Goal: Information Seeking & Learning: Learn about a topic

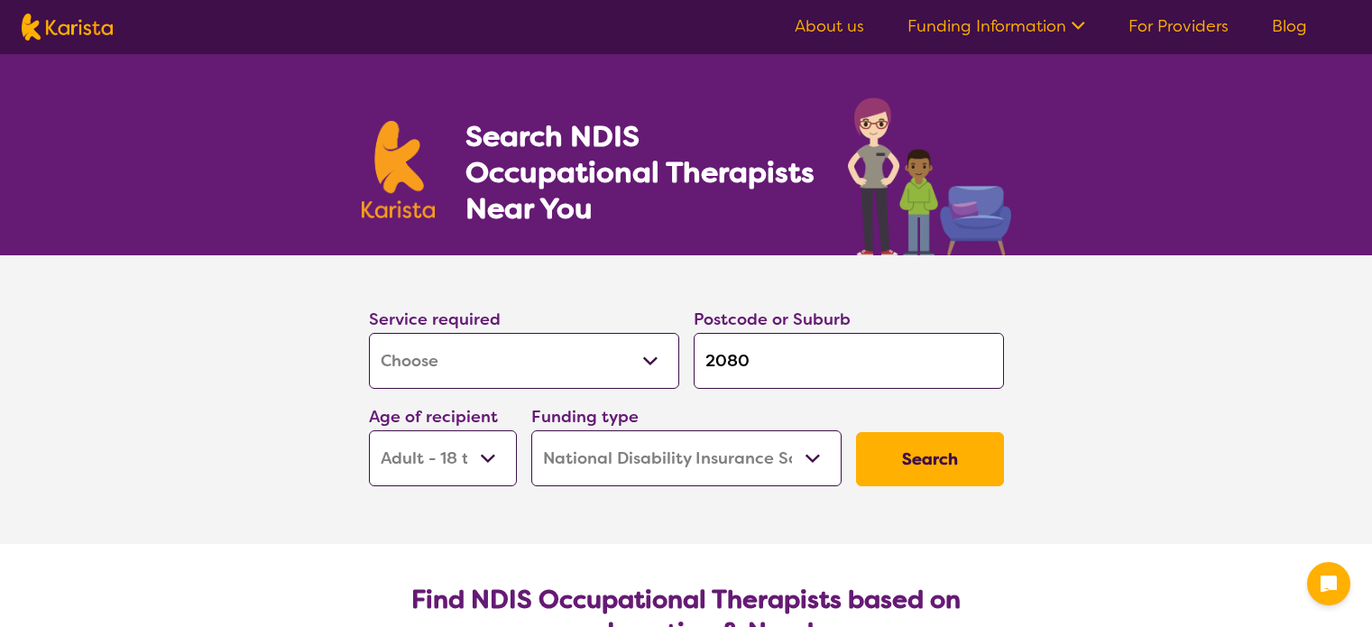
select select "[MEDICAL_DATA]"
select select "AD"
select select "NDIS"
select select "[MEDICAL_DATA]"
select select "AD"
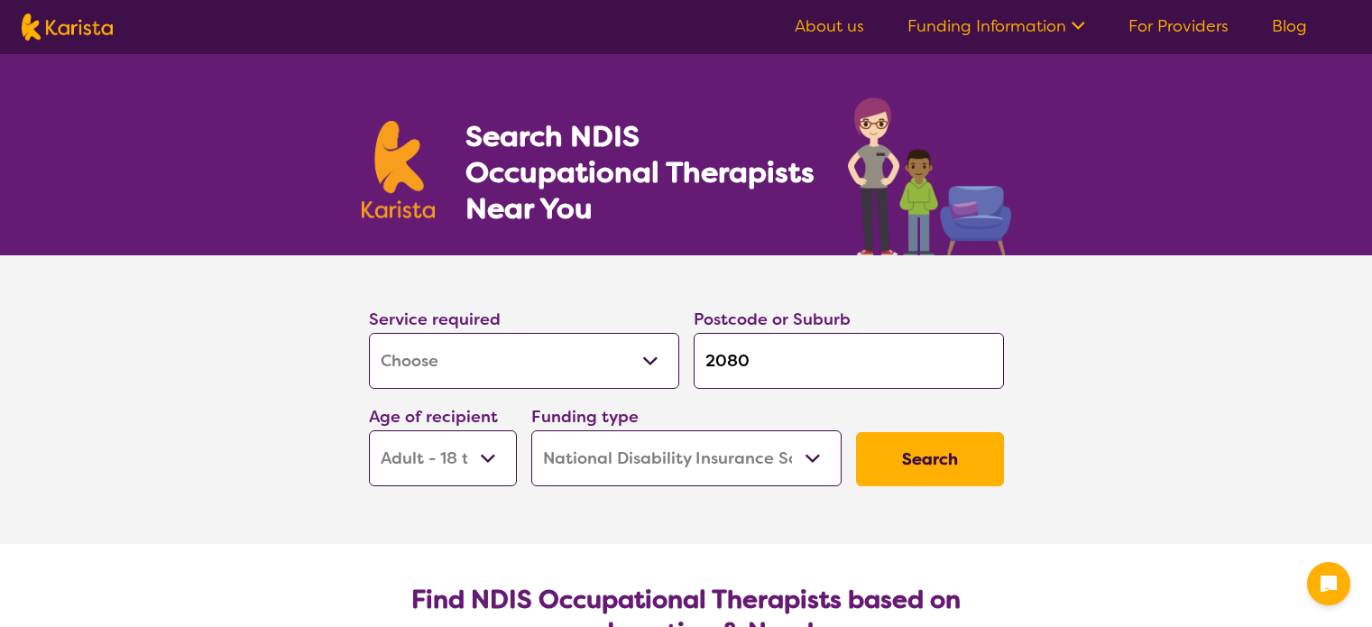
select select "NDIS"
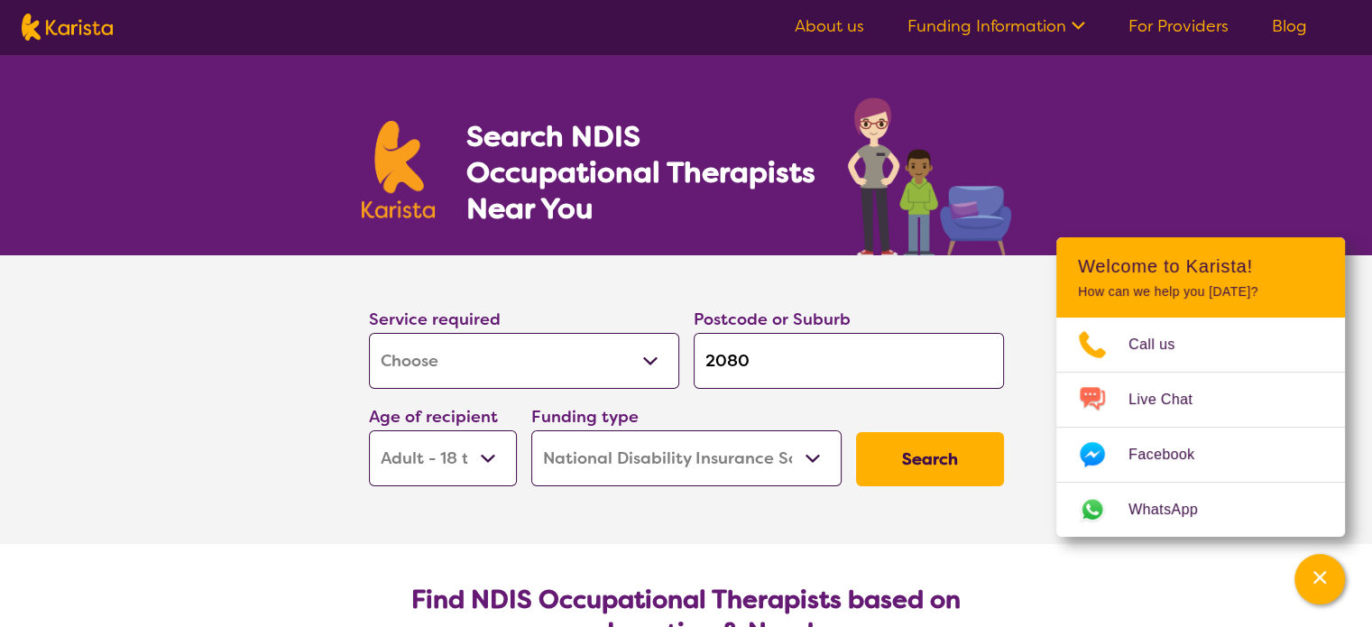
click at [937, 464] on button "Search" at bounding box center [930, 459] width 148 height 54
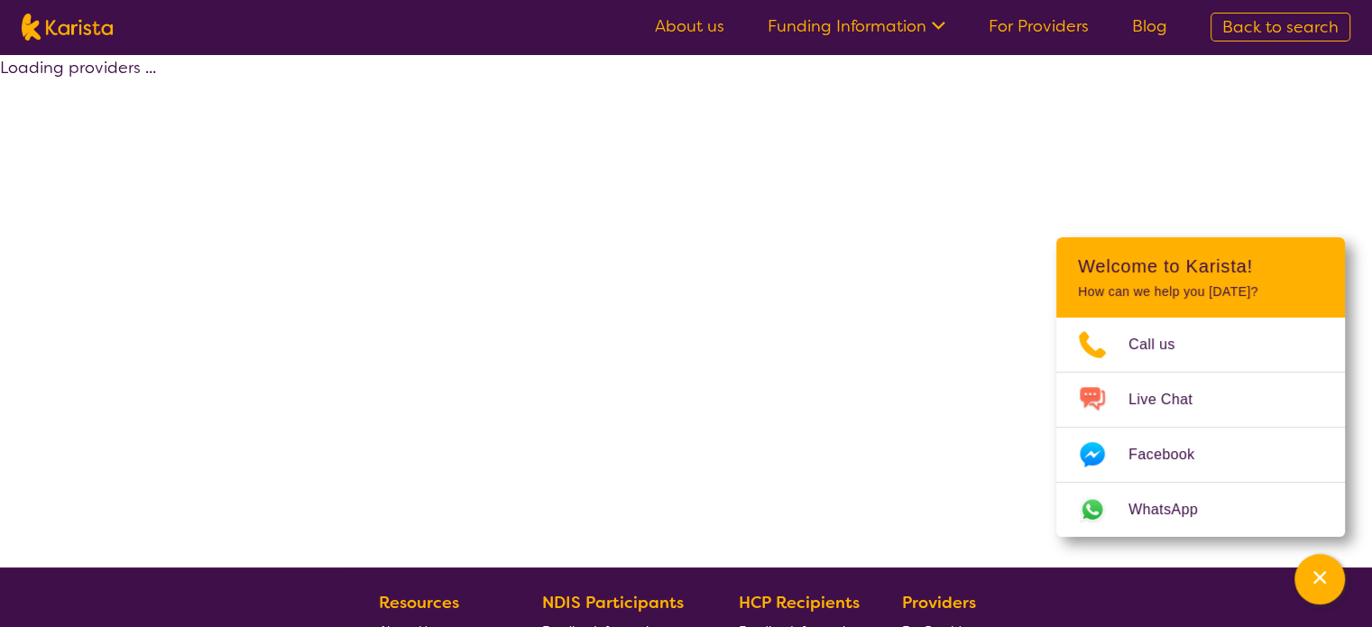
select select "by_score"
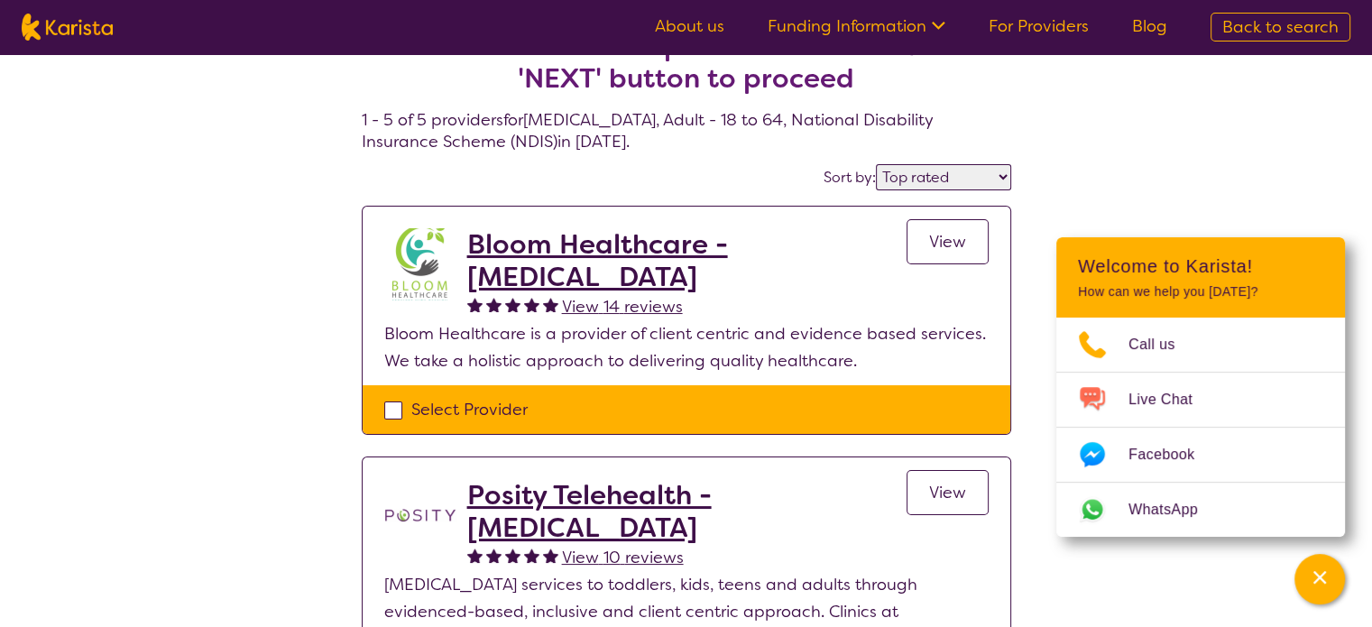
scroll to position [90, 0]
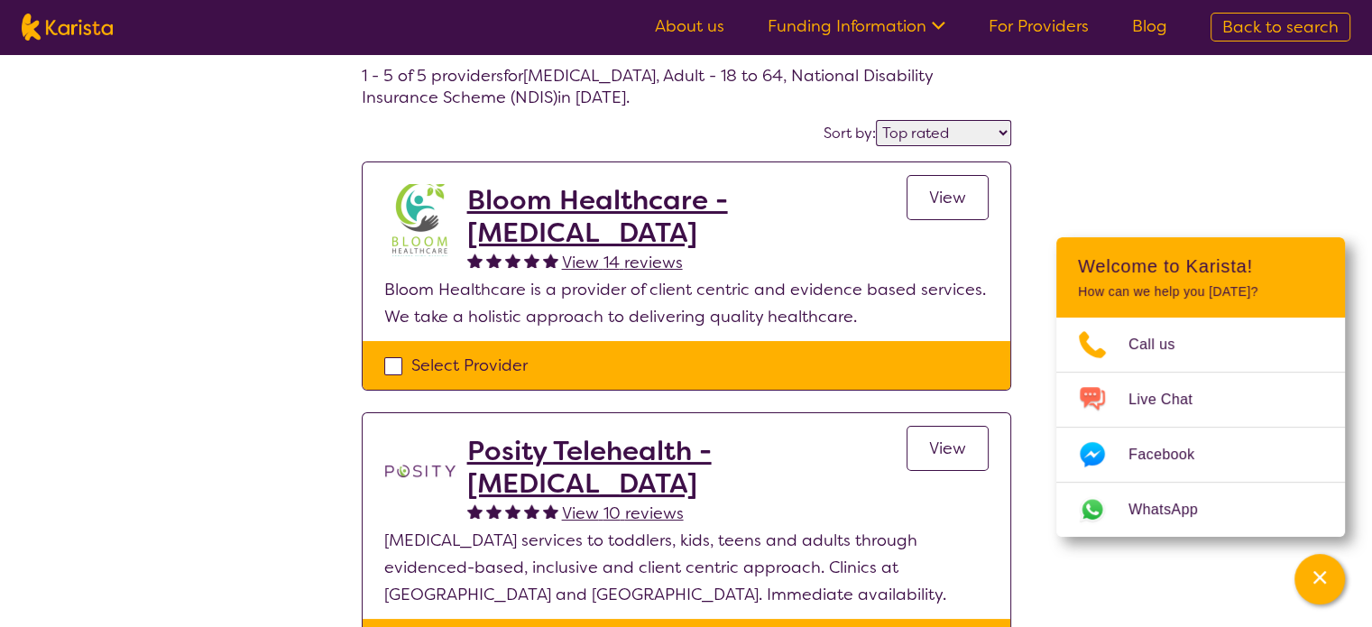
click at [966, 204] on link "View" at bounding box center [948, 197] width 82 height 45
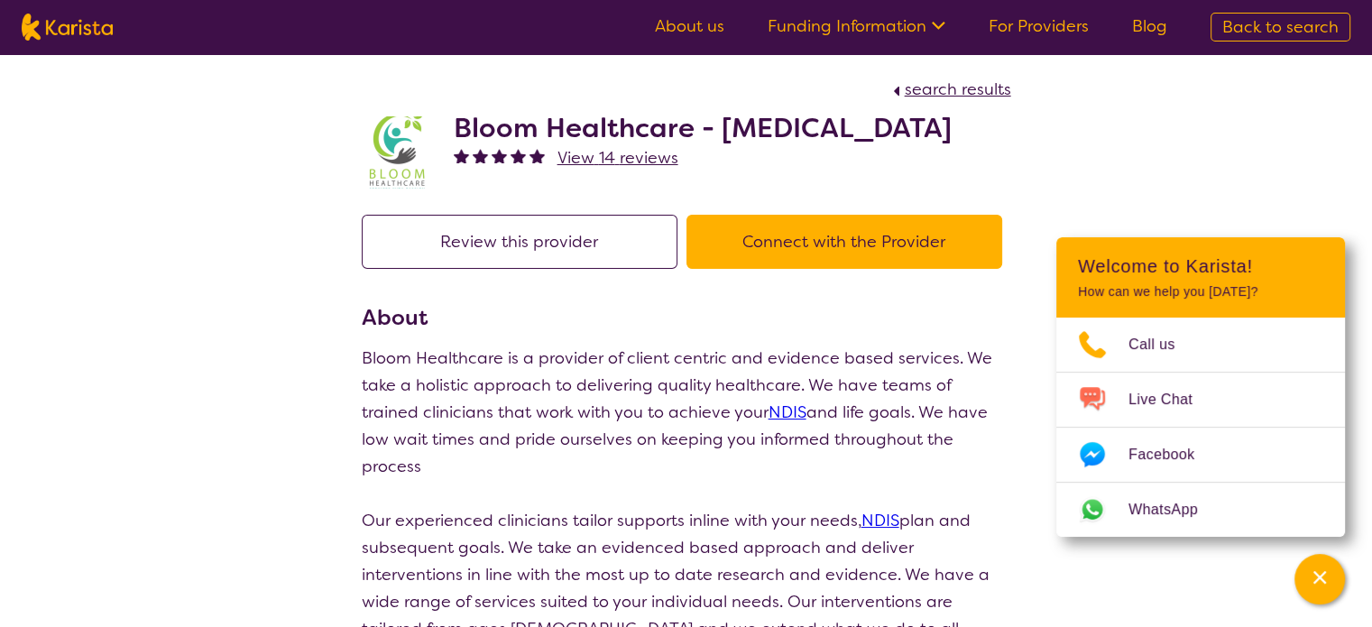
select select "by_score"
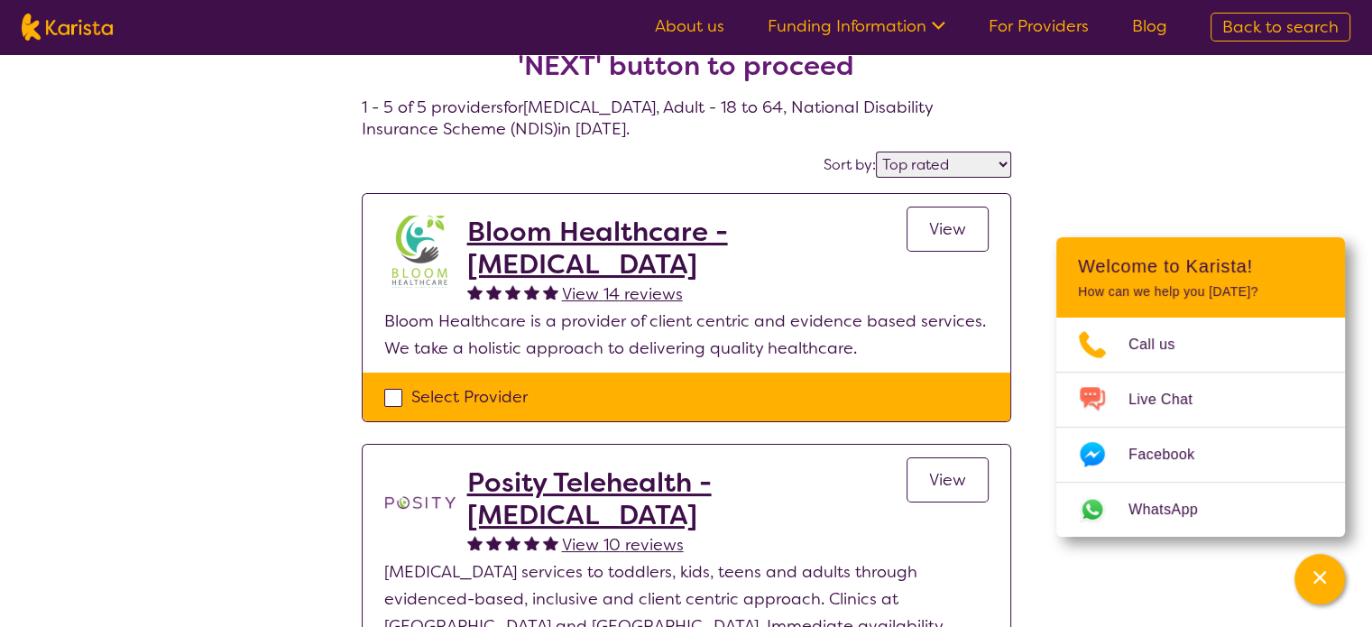
scroll to position [90, 0]
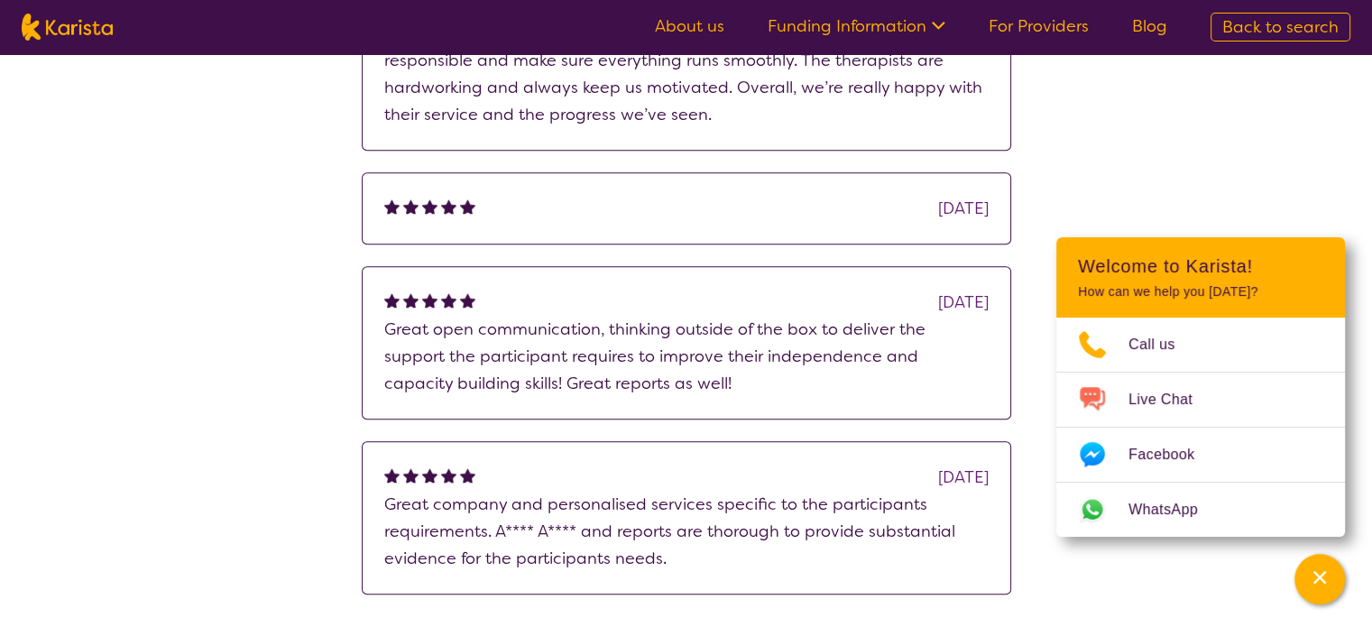
scroll to position [1353, 0]
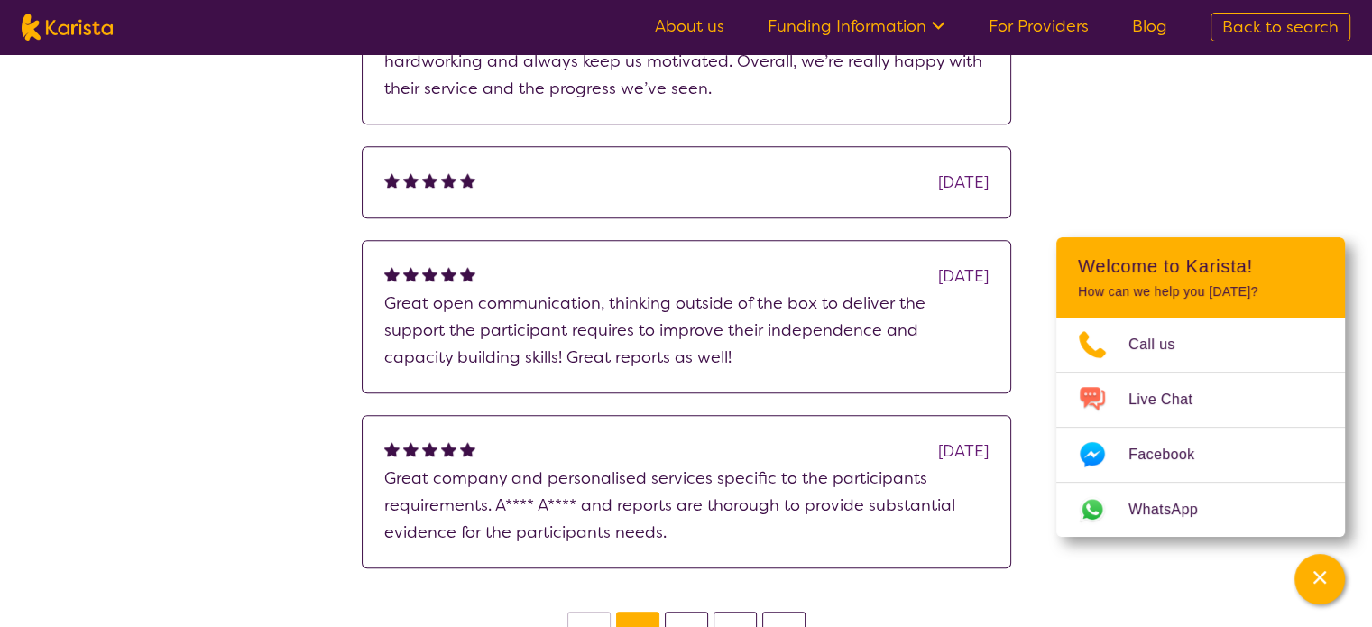
click at [694, 25] on link "About us" at bounding box center [689, 26] width 69 height 22
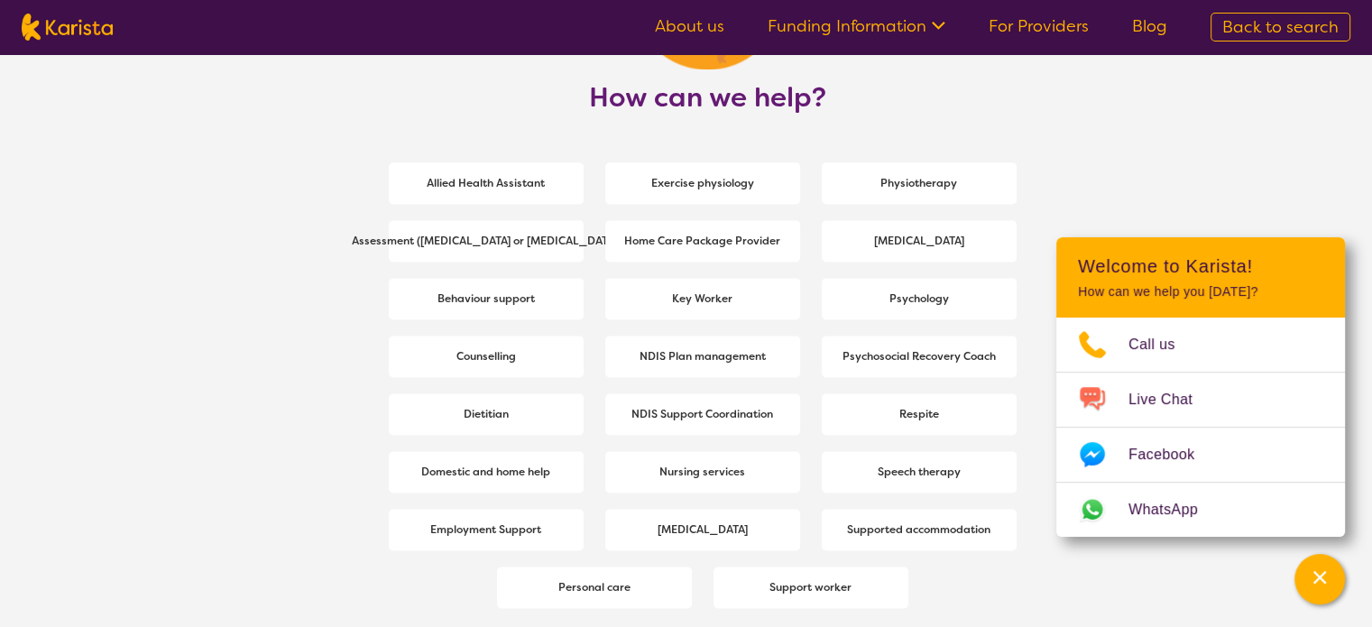
scroll to position [2436, 0]
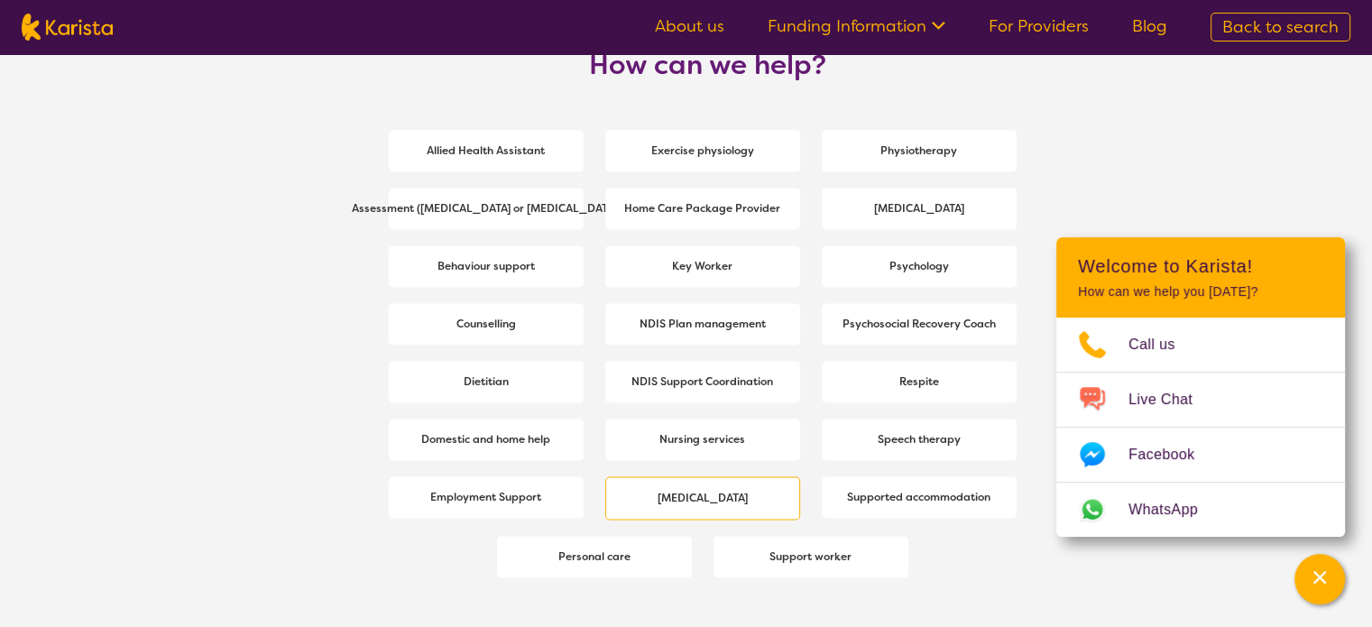
click at [719, 492] on b "[MEDICAL_DATA]" at bounding box center [703, 498] width 90 height 14
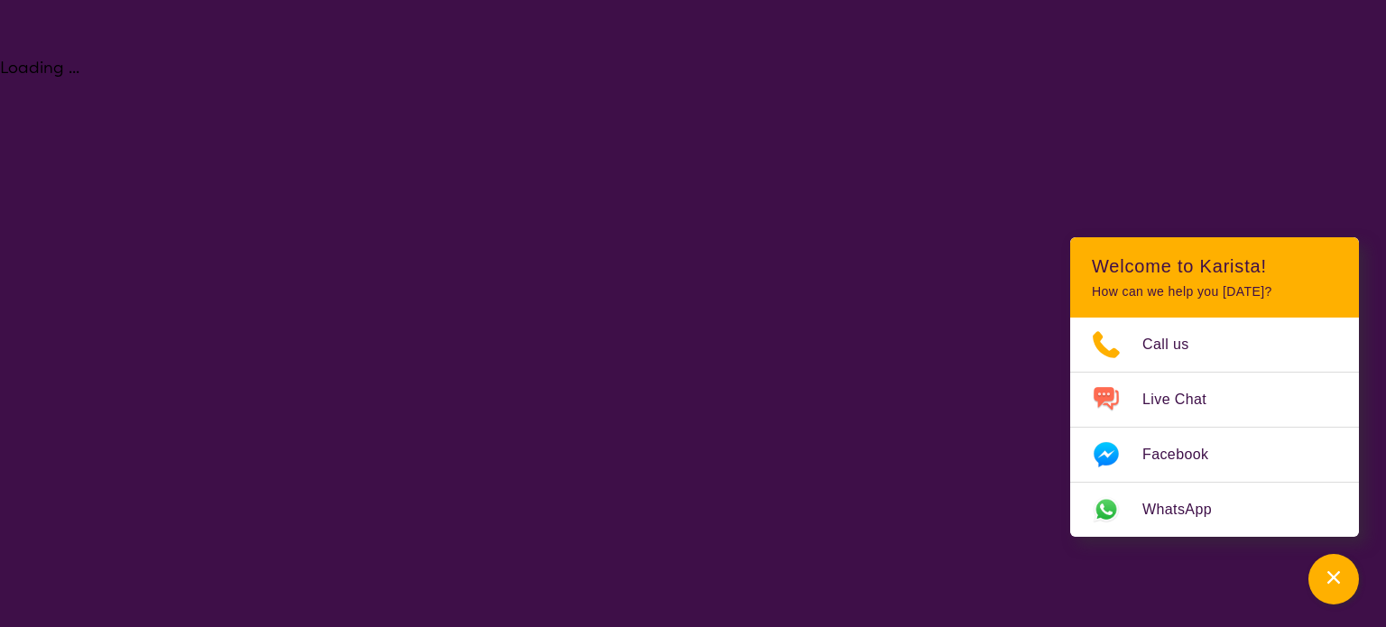
select select "[MEDICAL_DATA]"
select select "AD"
select select "NDIS"
select select "[MEDICAL_DATA]"
select select "AD"
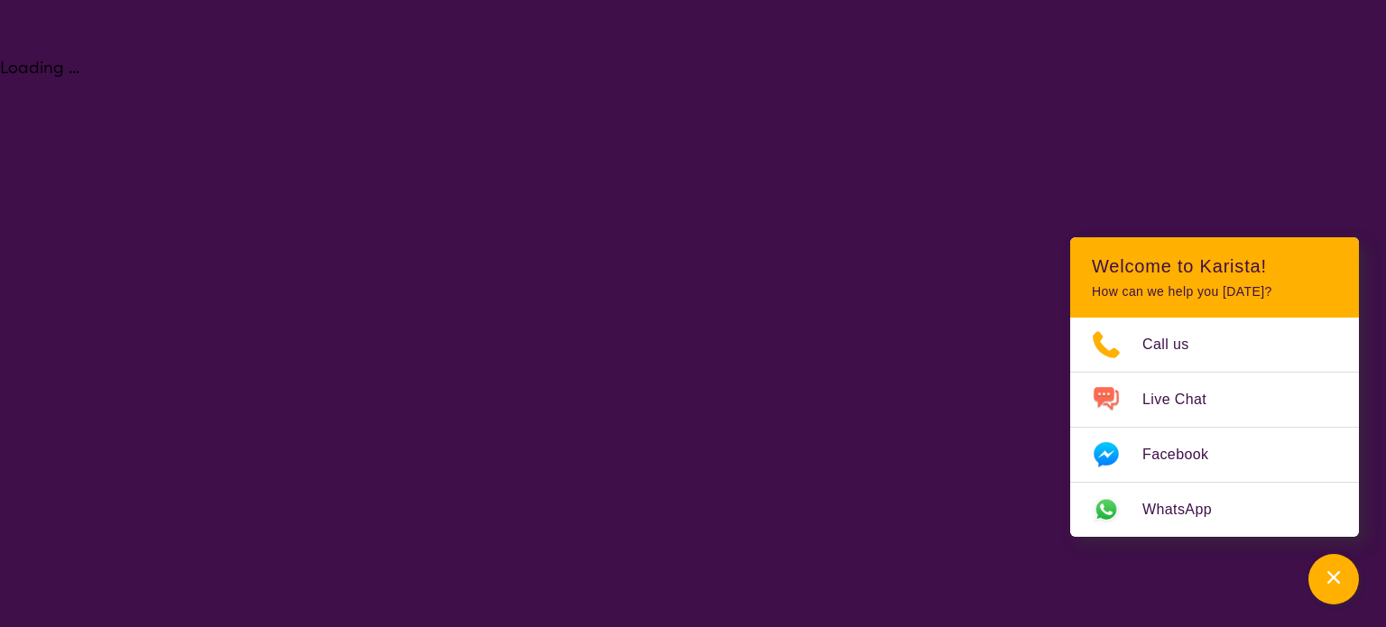
select select "NDIS"
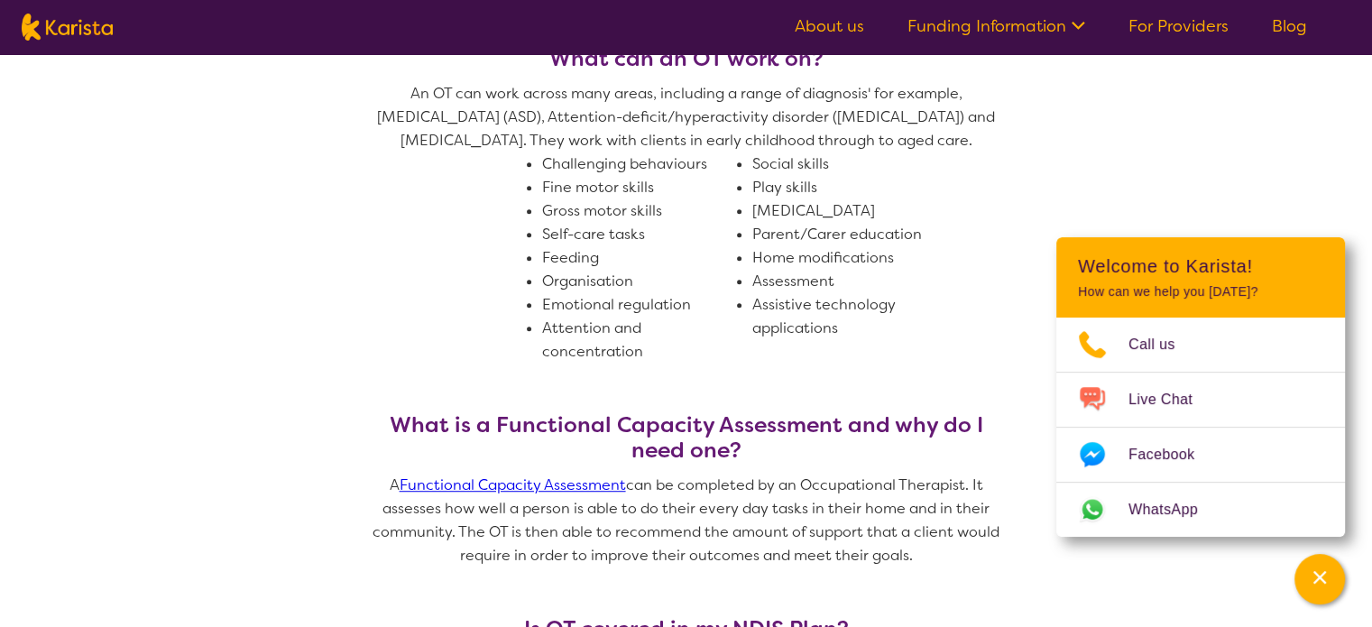
scroll to position [1083, 0]
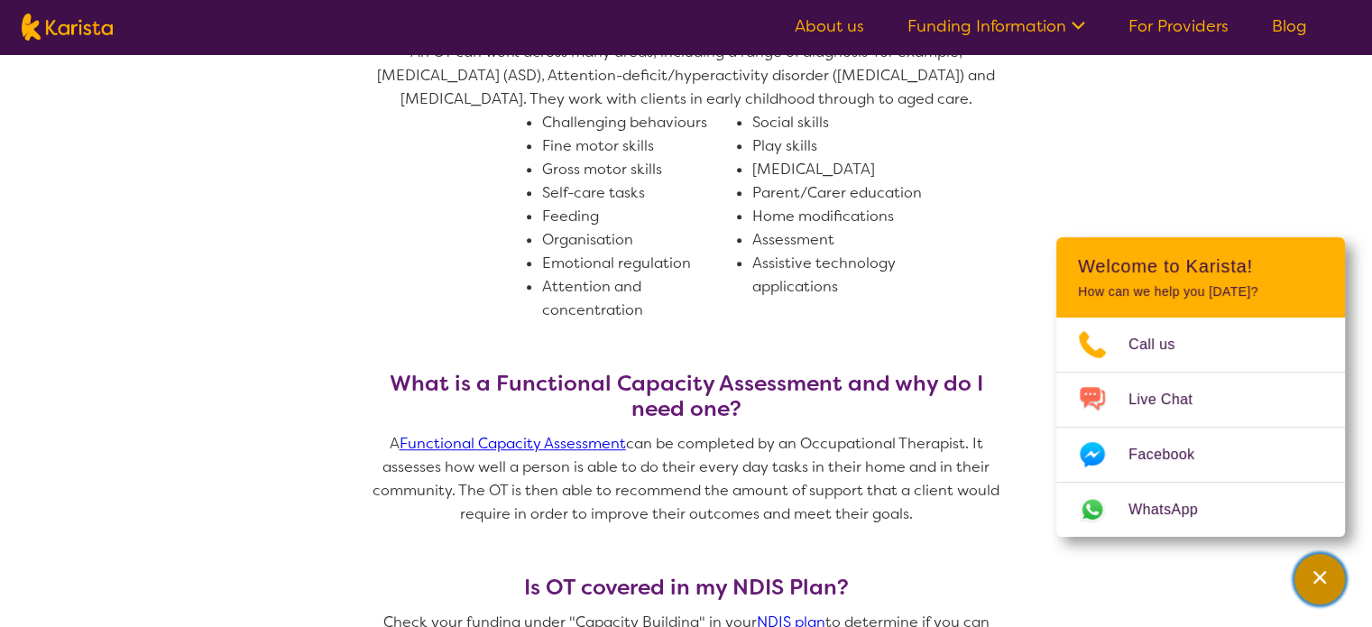
click at [1321, 583] on icon "Channel Menu" at bounding box center [1320, 577] width 18 height 18
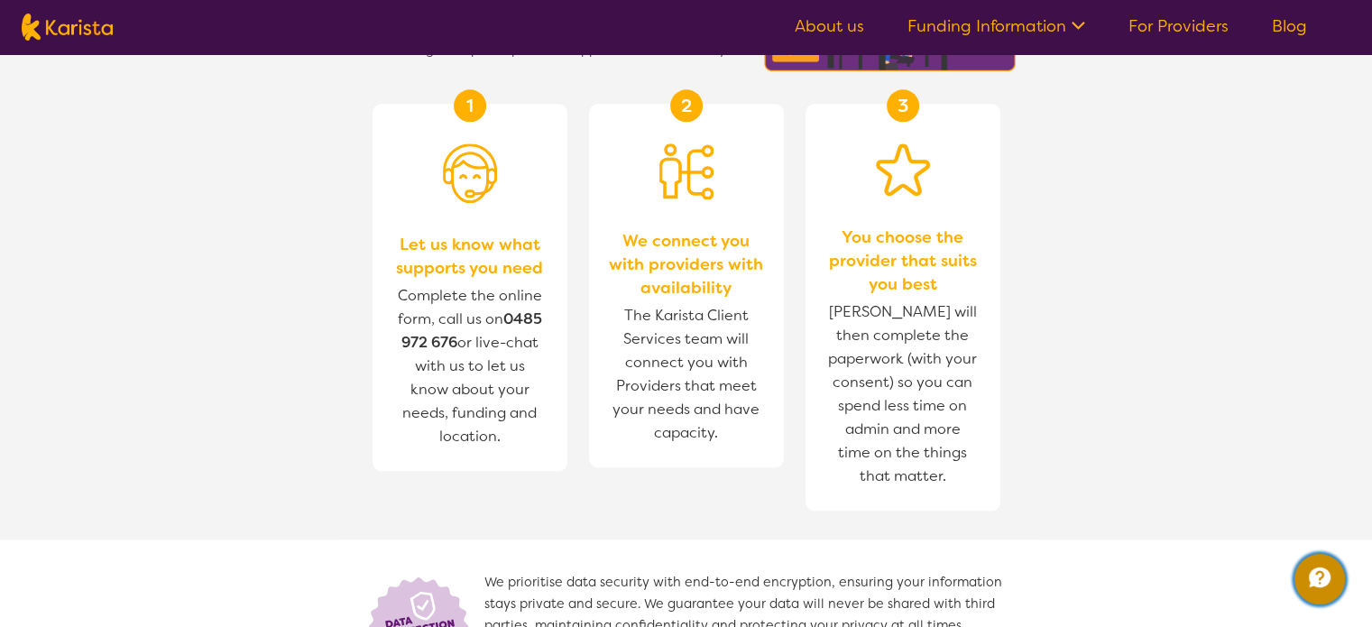
scroll to position [1895, 0]
